Goal: Task Accomplishment & Management: Use online tool/utility

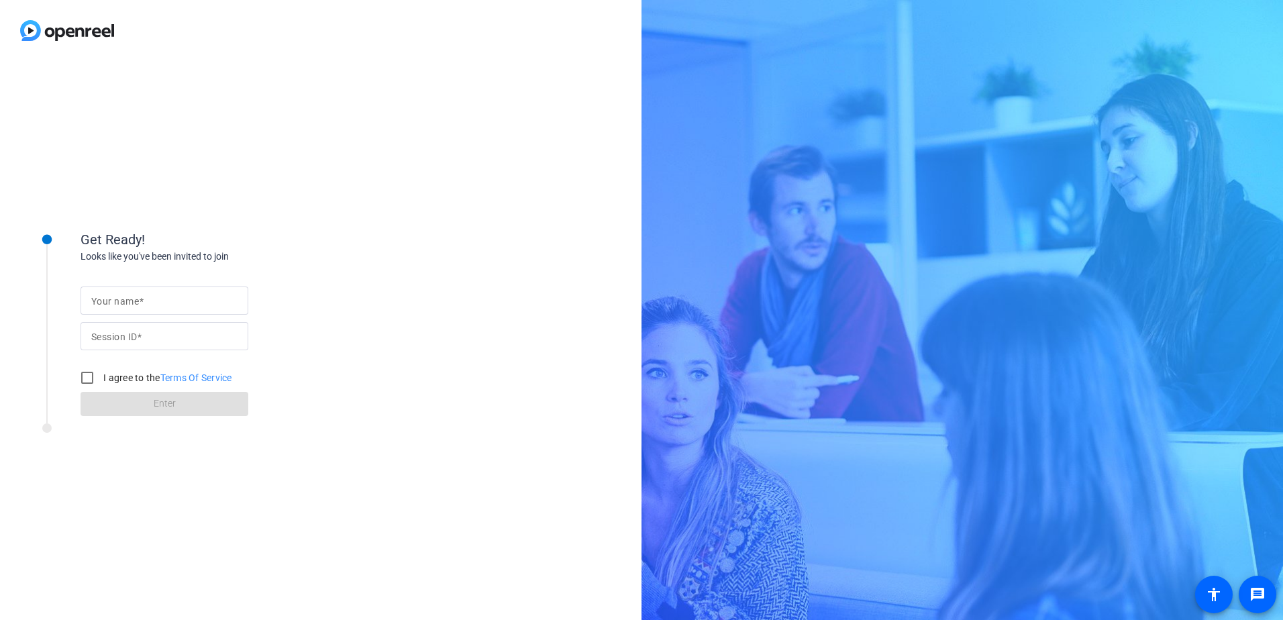
click at [155, 303] on input "Your name" at bounding box center [164, 300] width 146 height 16
type input "[PERSON_NAME]"
click at [127, 337] on mat-label "Session ID" at bounding box center [114, 336] width 46 height 11
click at [127, 337] on input "Session ID" at bounding box center [164, 336] width 146 height 16
type input "iPSV"
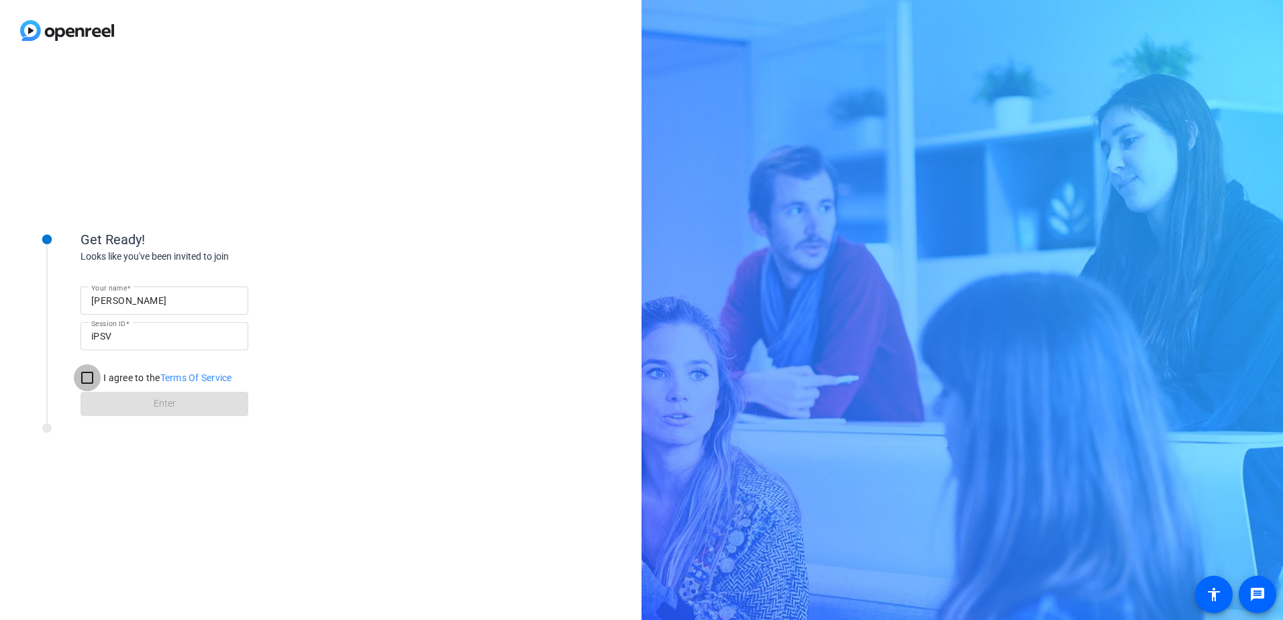
click at [84, 378] on input "I agree to the Terms Of Service" at bounding box center [87, 377] width 27 height 27
checkbox input "true"
click at [163, 404] on span "Enter" at bounding box center [165, 403] width 22 height 14
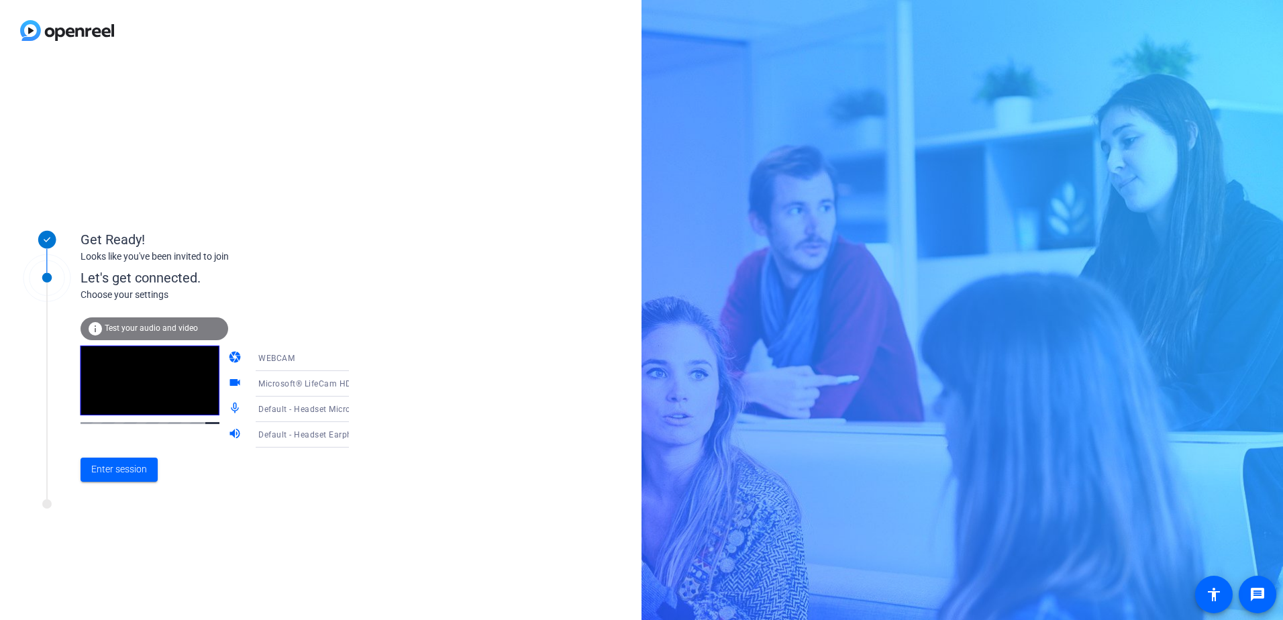
click at [359, 411] on icon at bounding box center [362, 409] width 7 height 3
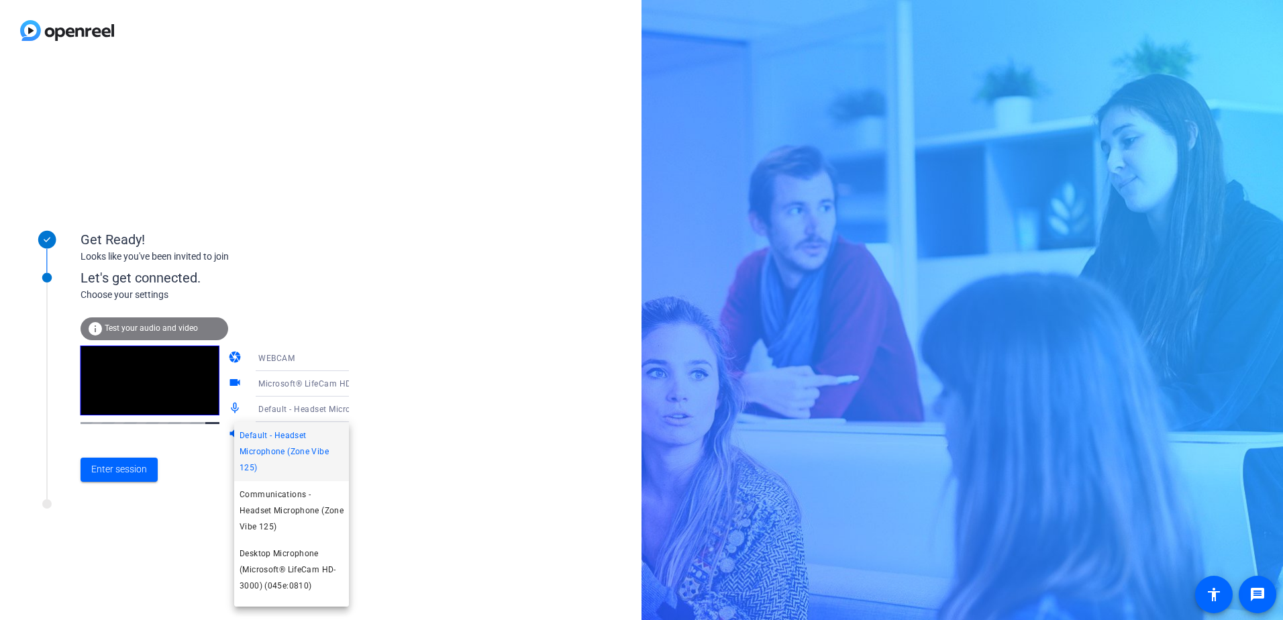
click at [454, 399] on div at bounding box center [641, 310] width 1283 height 620
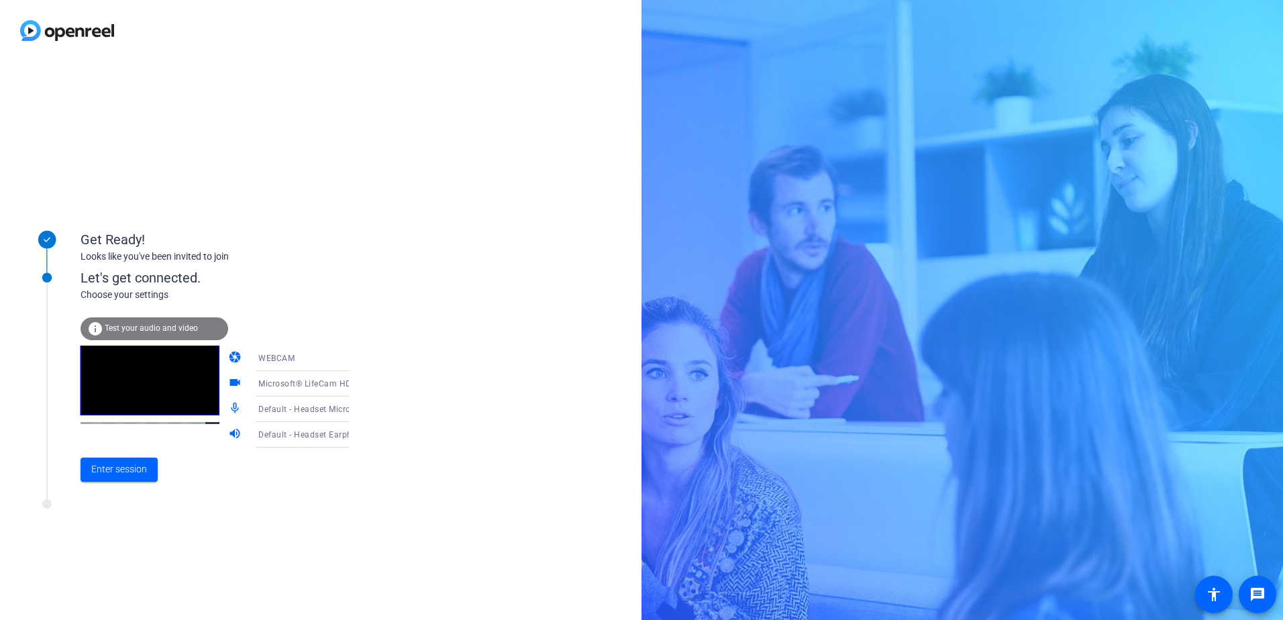
click at [359, 435] on icon at bounding box center [362, 434] width 7 height 3
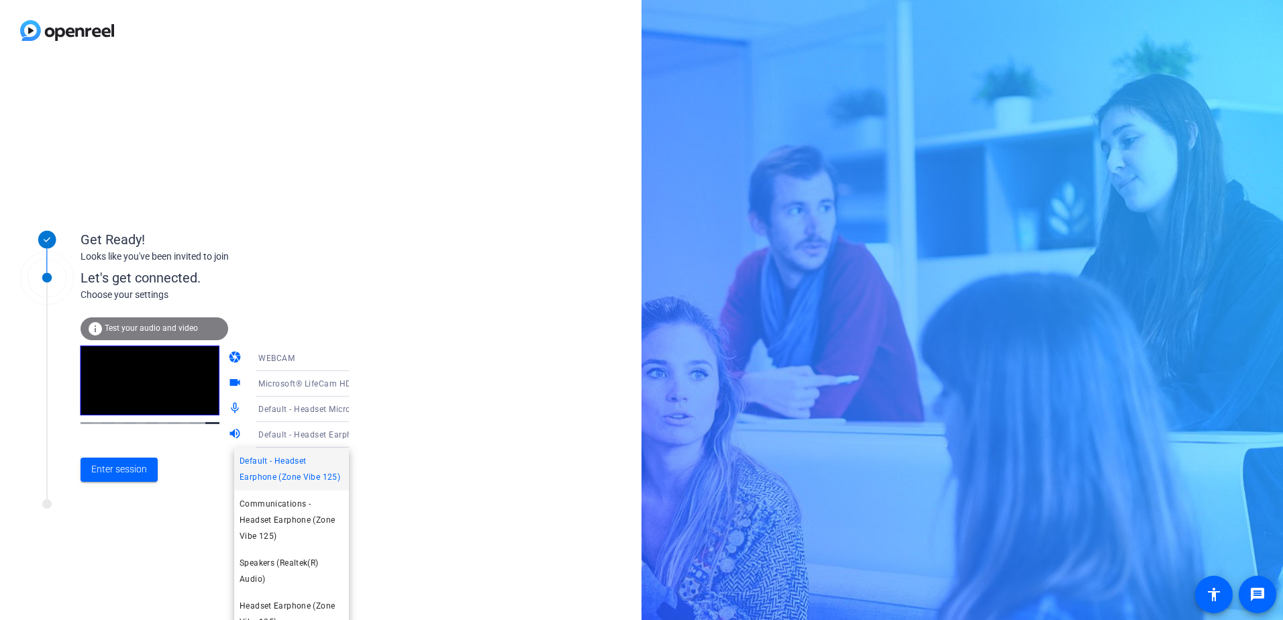
click at [424, 435] on div at bounding box center [641, 310] width 1283 height 620
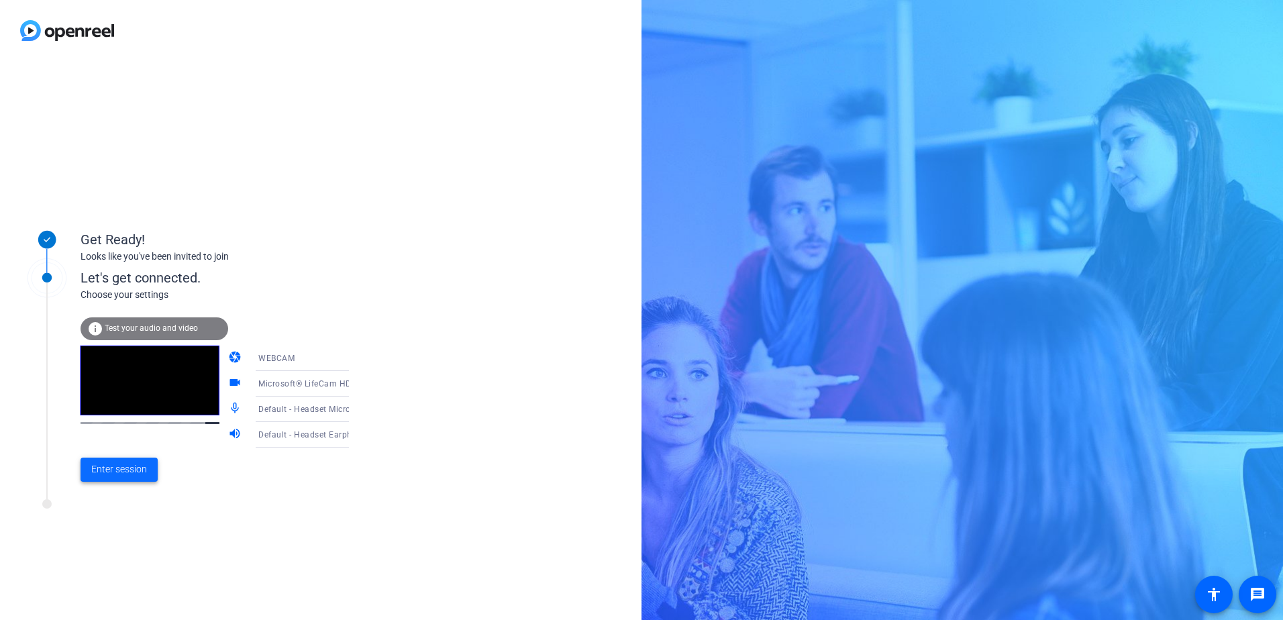
click at [115, 472] on span "Enter session" at bounding box center [119, 469] width 56 height 14
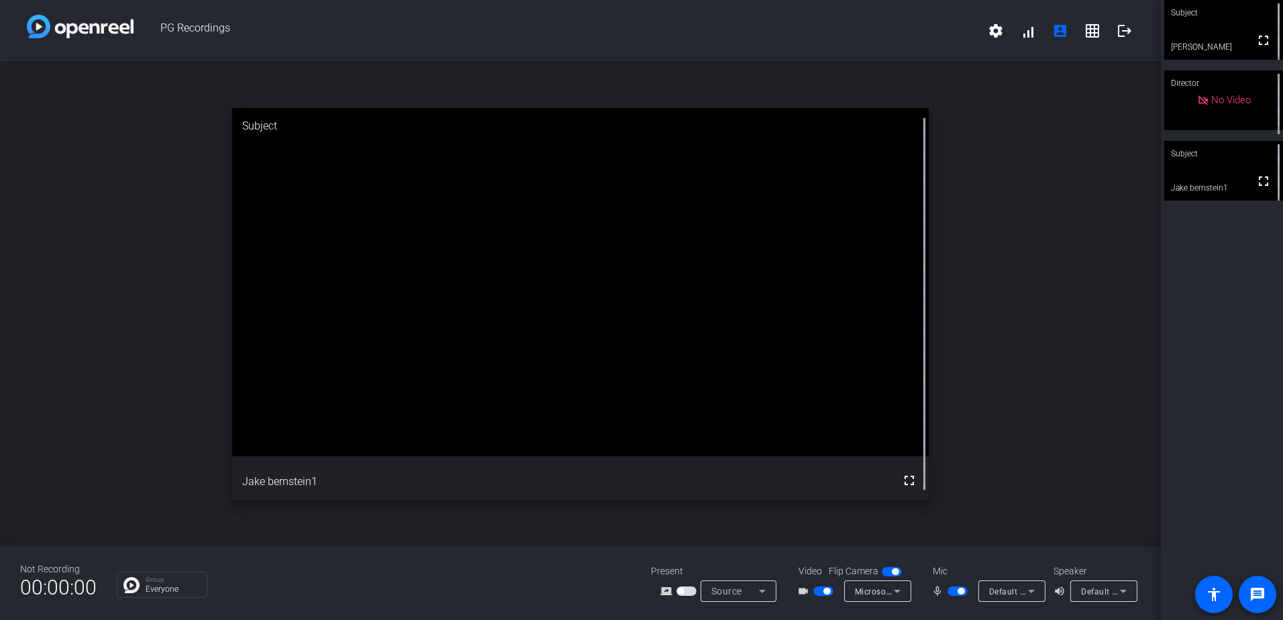
click at [953, 591] on span "button" at bounding box center [957, 590] width 20 height 9
click at [961, 591] on span "button" at bounding box center [957, 590] width 20 height 9
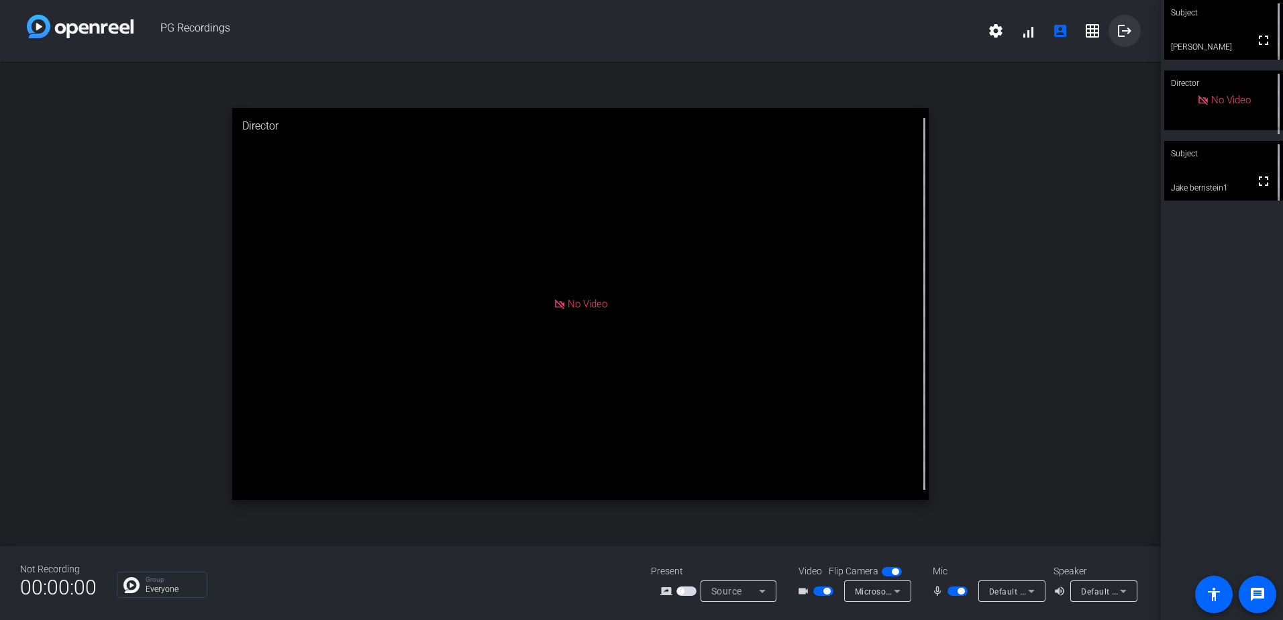
click at [1124, 30] on mat-icon "logout" at bounding box center [1124, 31] width 16 height 16
